Goal: Transaction & Acquisition: Purchase product/service

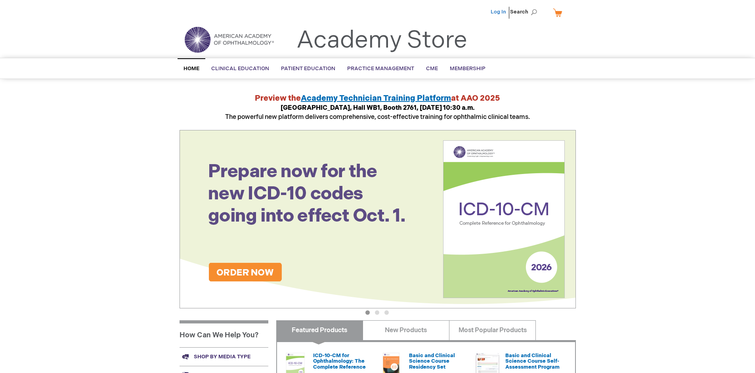
click at [499, 12] on link "Log In" at bounding box center [497, 12] width 15 height 6
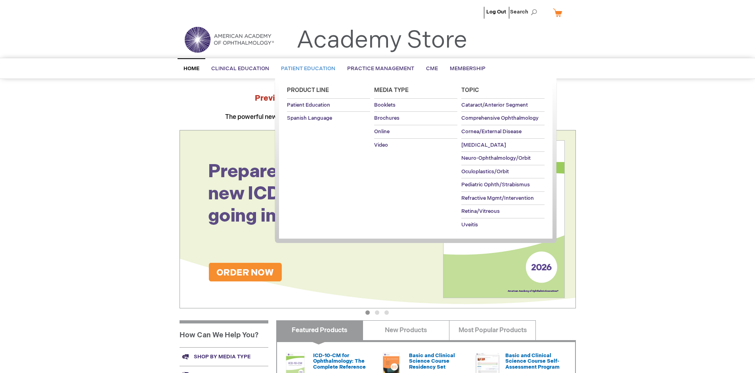
click at [306, 69] on span "Patient Education" at bounding box center [308, 68] width 54 height 6
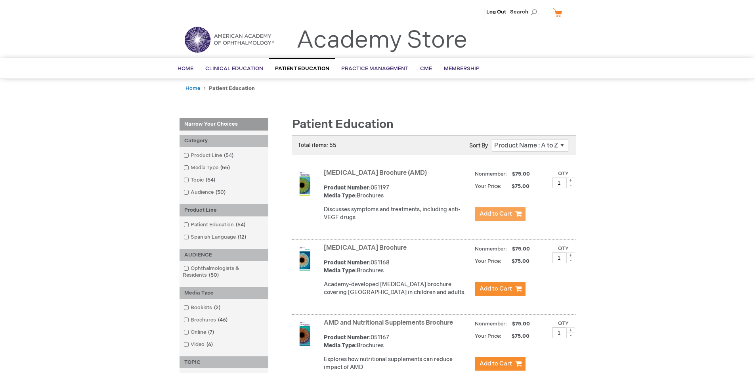
click at [500, 214] on span "Add to Cart" at bounding box center [495, 214] width 32 height 8
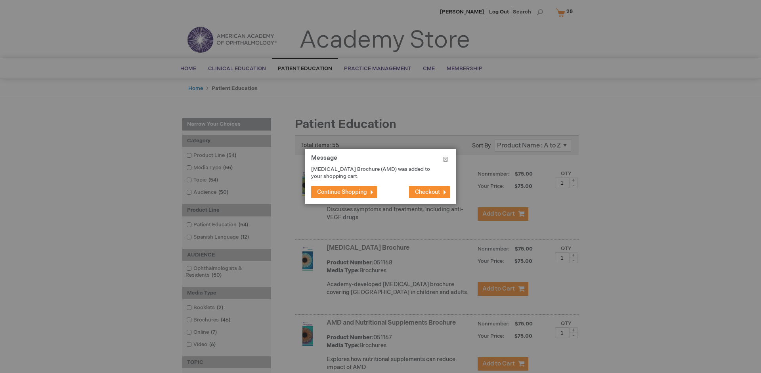
click at [342, 192] on span "Continue Shopping" at bounding box center [342, 192] width 50 height 7
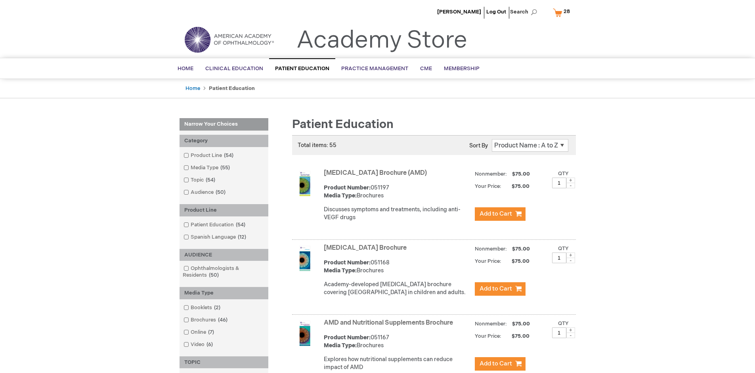
click at [390, 326] on link "AMD and Nutritional Supplements Brochure" at bounding box center [388, 323] width 129 height 8
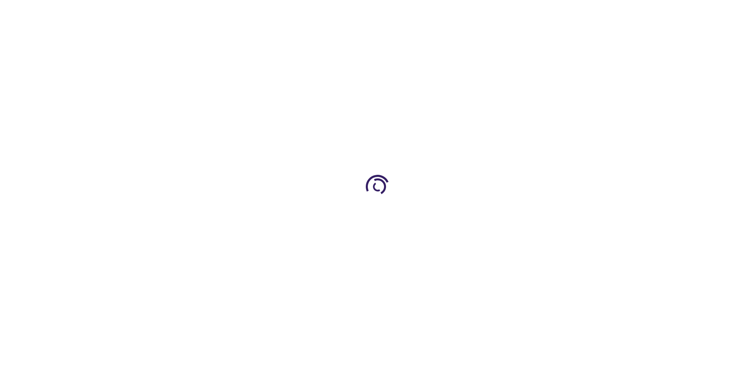
type input "1"
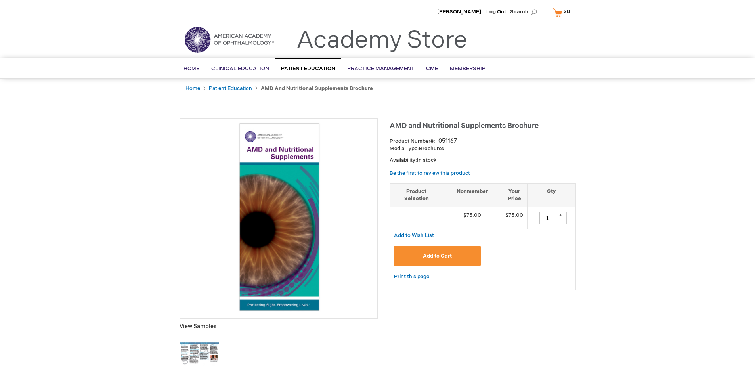
click at [437, 256] on span "Add to Cart" at bounding box center [437, 256] width 29 height 6
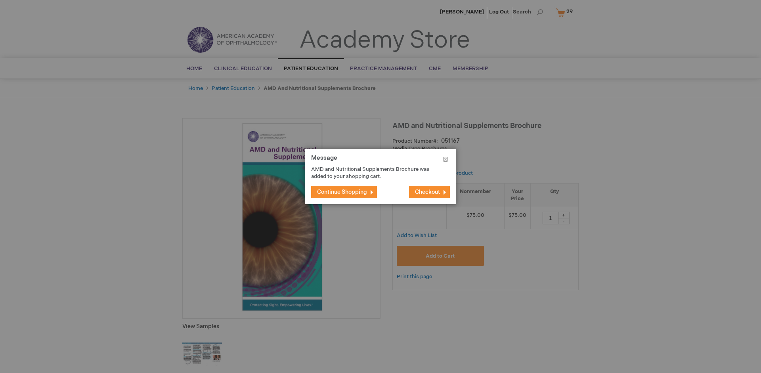
click at [342, 192] on span "Continue Shopping" at bounding box center [342, 192] width 50 height 7
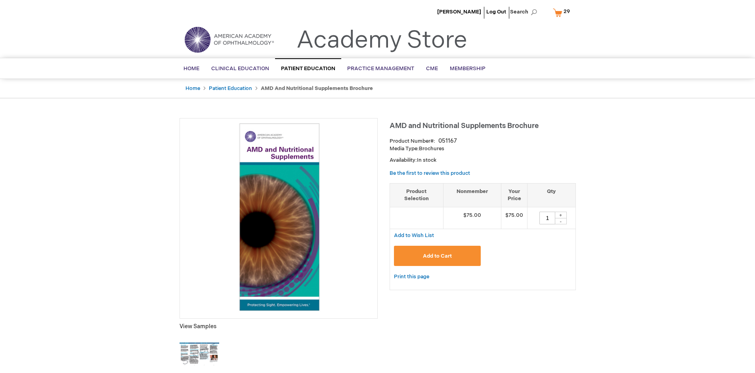
click at [563, 12] on span "29 29 items" at bounding box center [566, 12] width 9 height 10
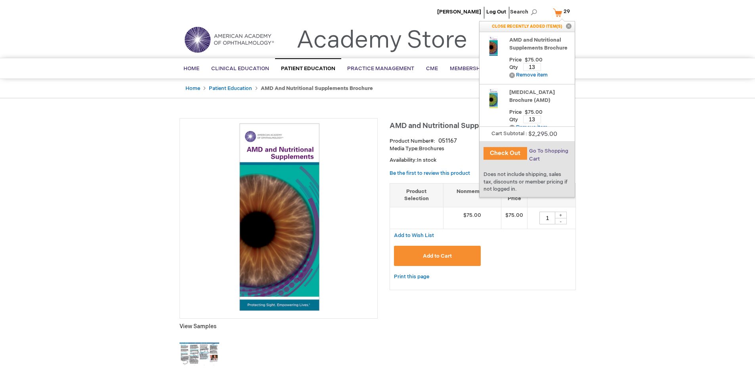
click at [548, 151] on span "Go To Shopping Cart" at bounding box center [548, 155] width 39 height 14
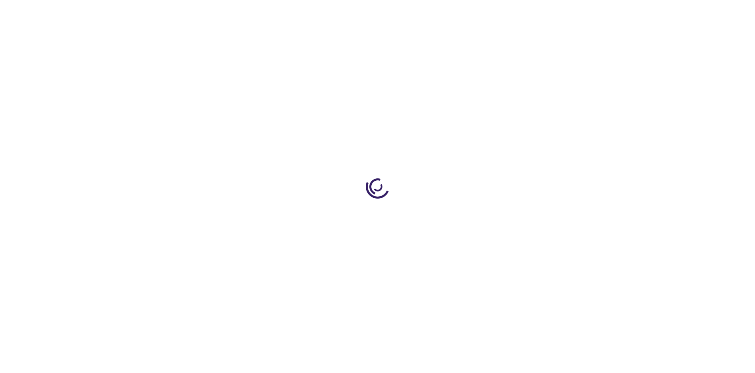
select select "US"
select select "41"
